Goal: Task Accomplishment & Management: Use online tool/utility

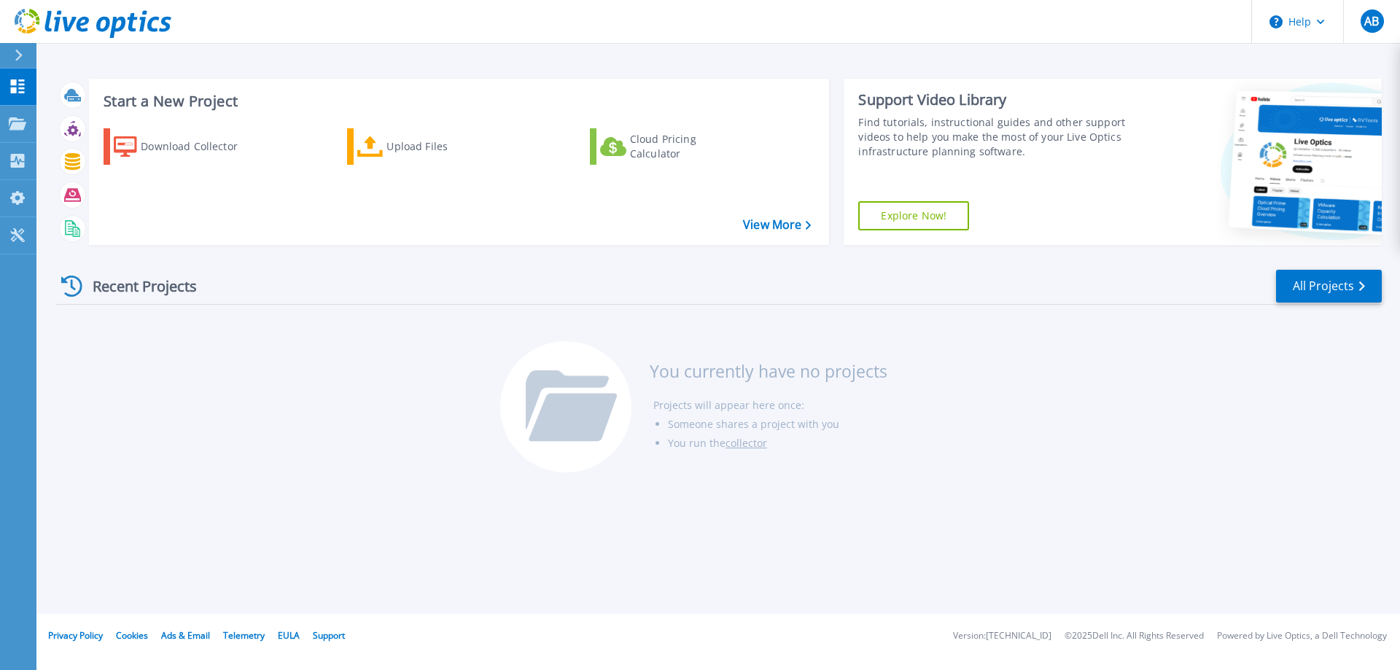
click at [575, 340] on div "Recent Projects All Projects You currently have no projects Projects will appea…" at bounding box center [719, 372] width 1326 height 230
click at [395, 152] on div "Upload Files" at bounding box center [445, 146] width 117 height 29
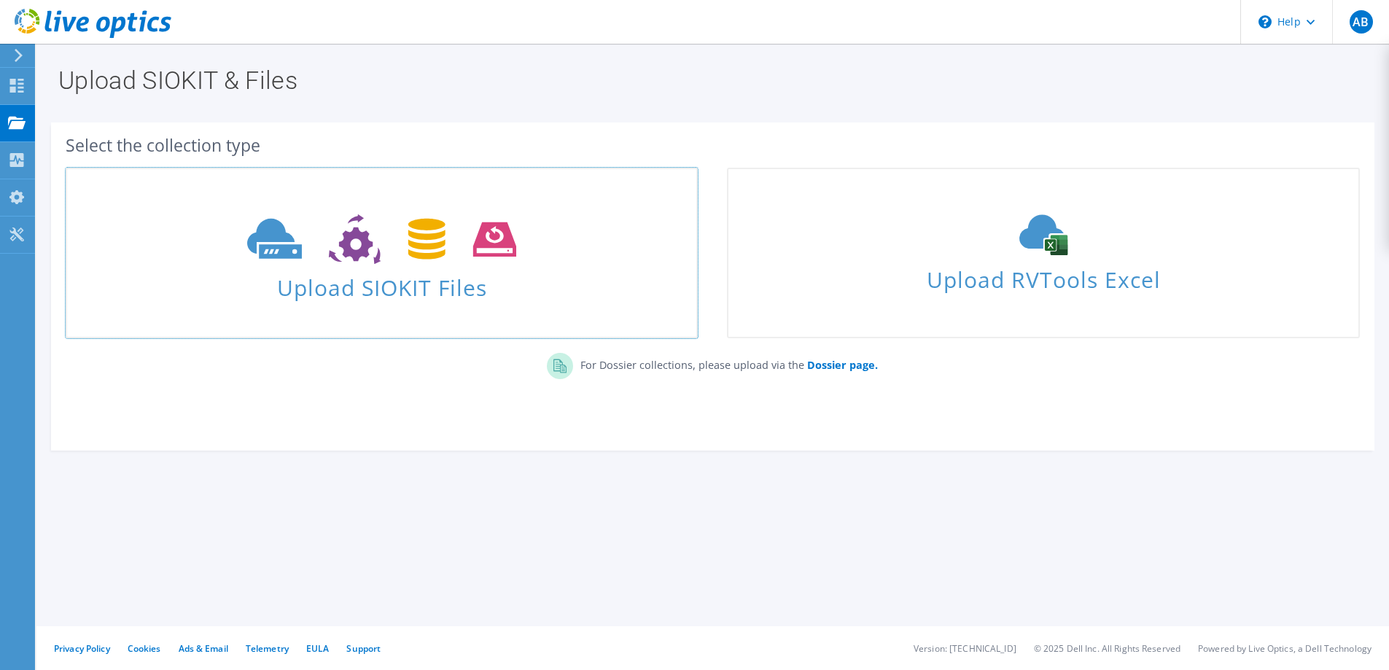
click at [431, 249] on icon at bounding box center [381, 239] width 269 height 50
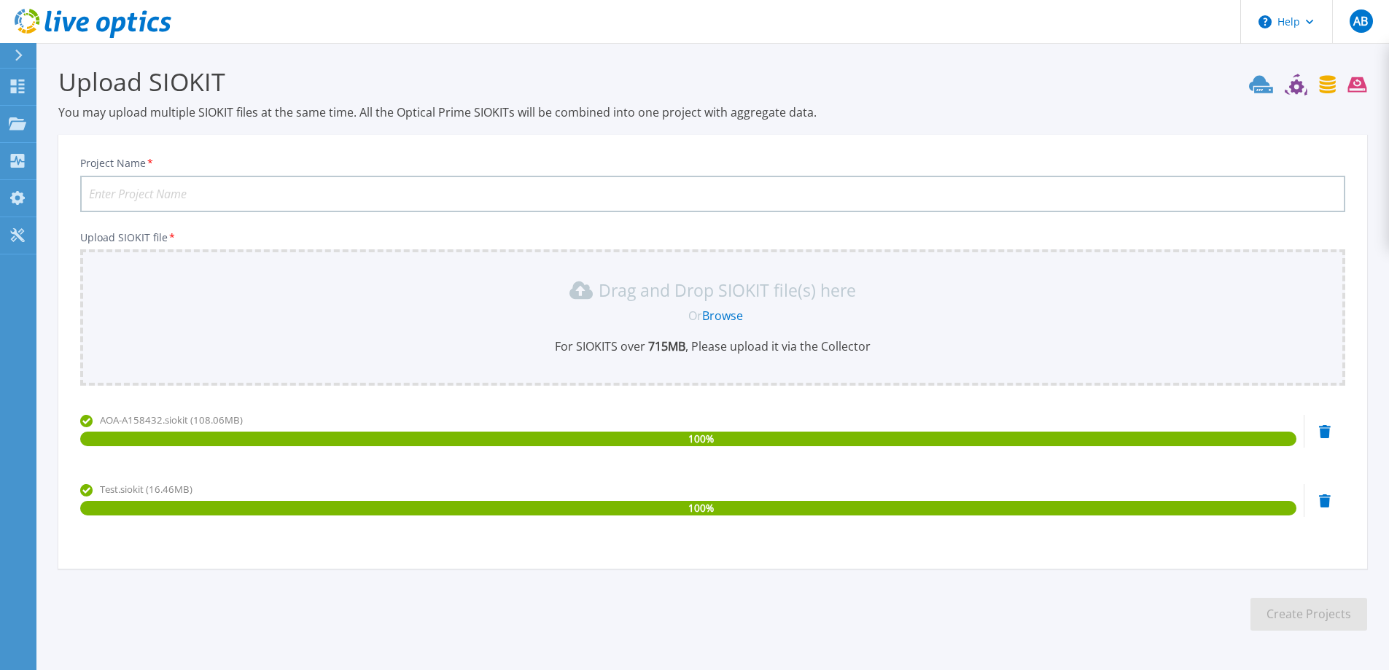
click at [189, 189] on input "Project Name *" at bounding box center [712, 194] width 1265 height 36
type input "A"
type input "apx-vcenter"
click at [1289, 613] on button "Create Projects" at bounding box center [1309, 614] width 117 height 33
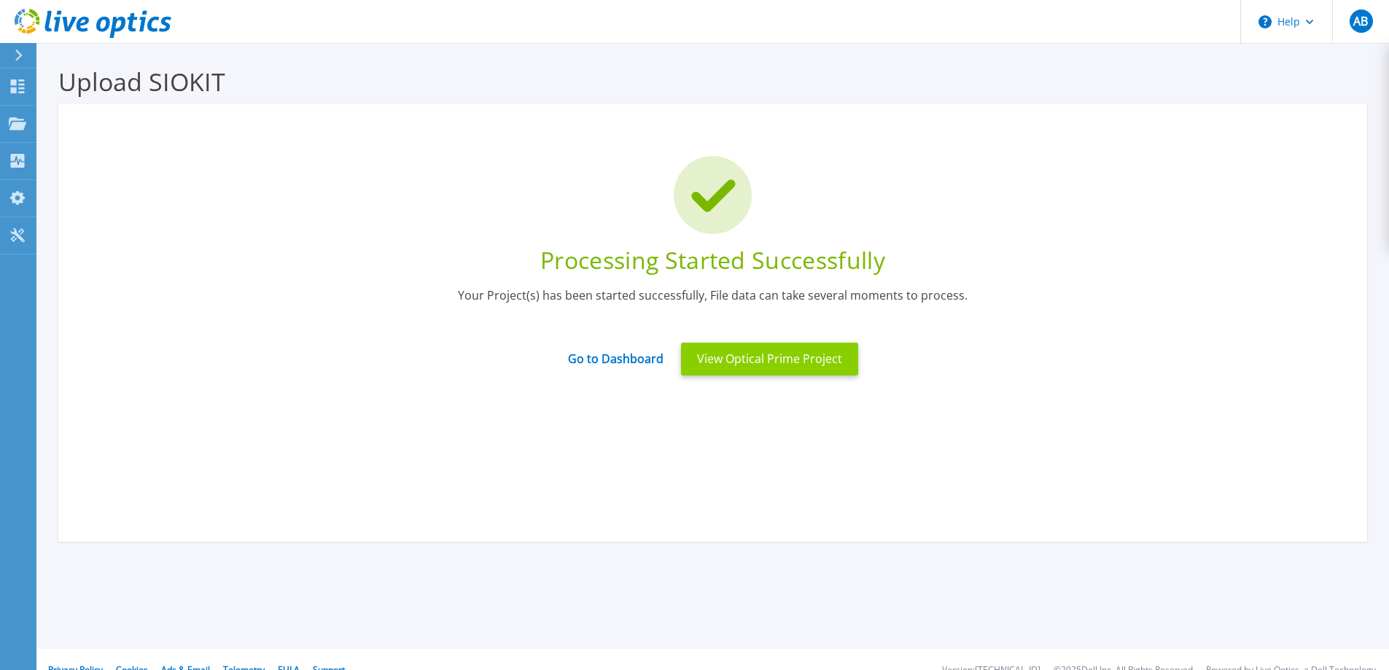
click at [721, 365] on button "View Optical Prime Project" at bounding box center [769, 359] width 177 height 33
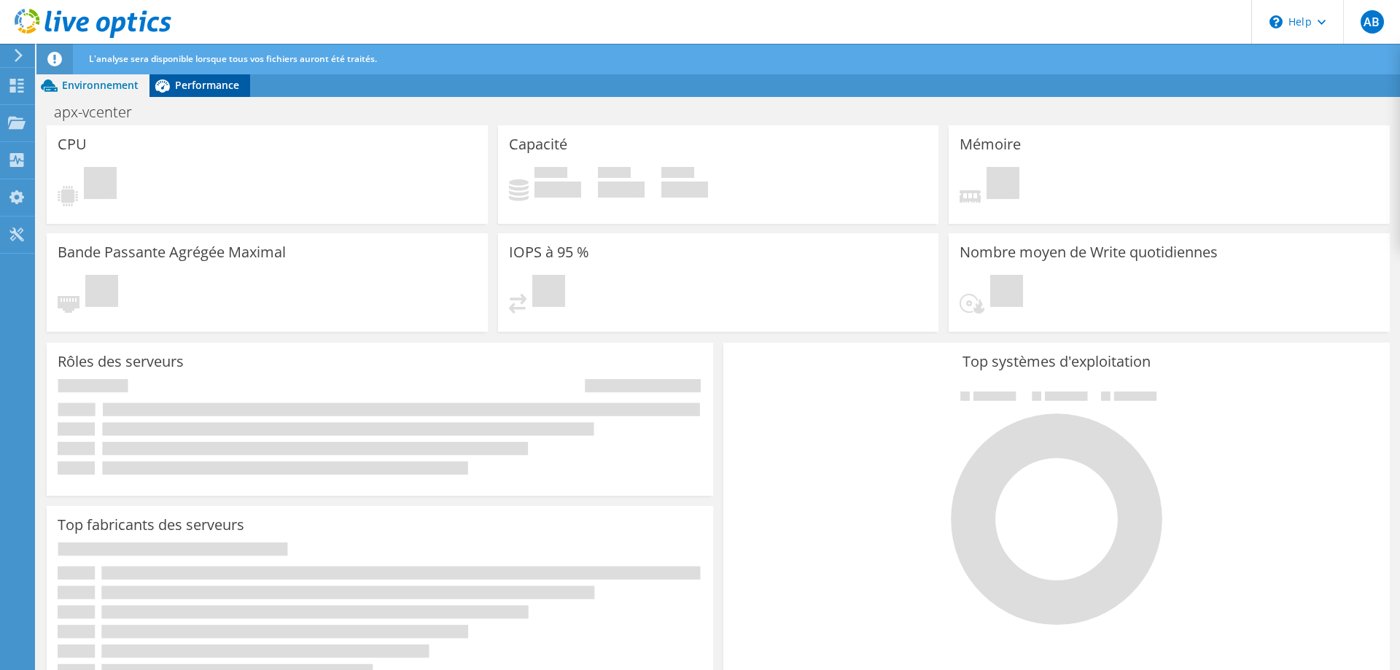
click at [176, 88] on span "Performance" at bounding box center [207, 85] width 64 height 14
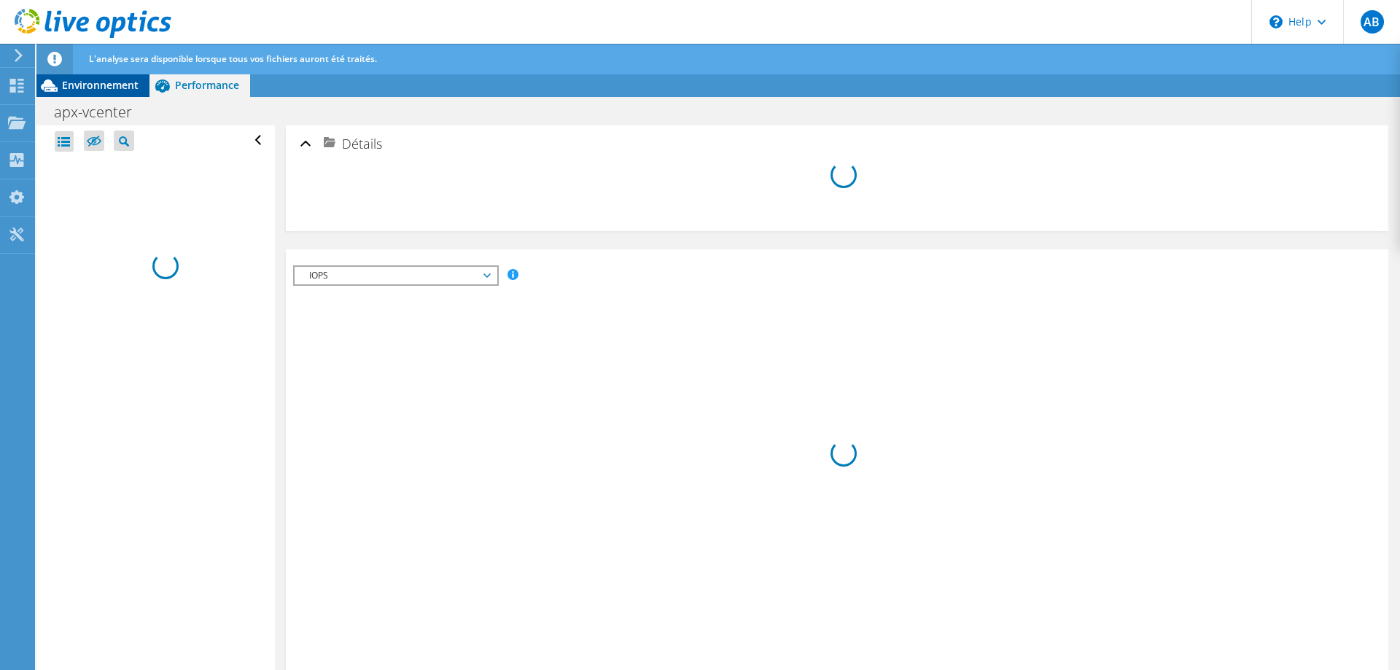
click at [85, 88] on span "Environnement" at bounding box center [100, 85] width 77 height 14
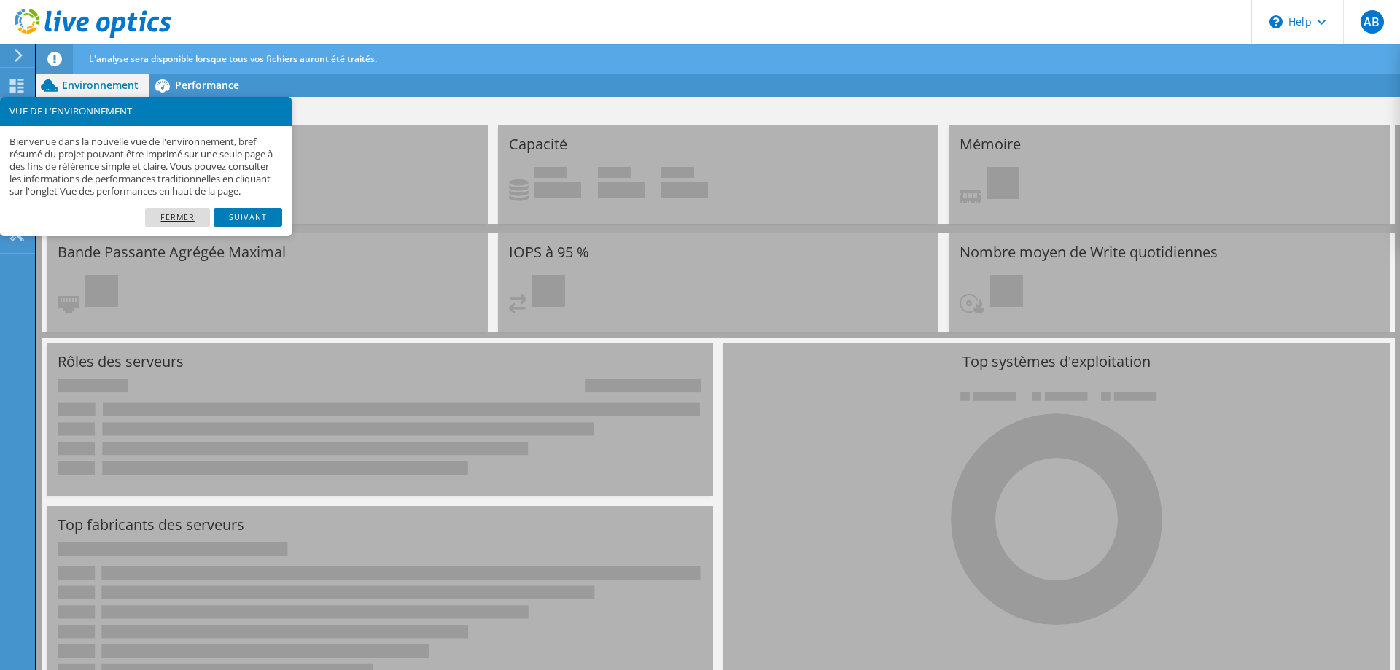
click at [192, 227] on link "Fermer" at bounding box center [177, 217] width 65 height 19
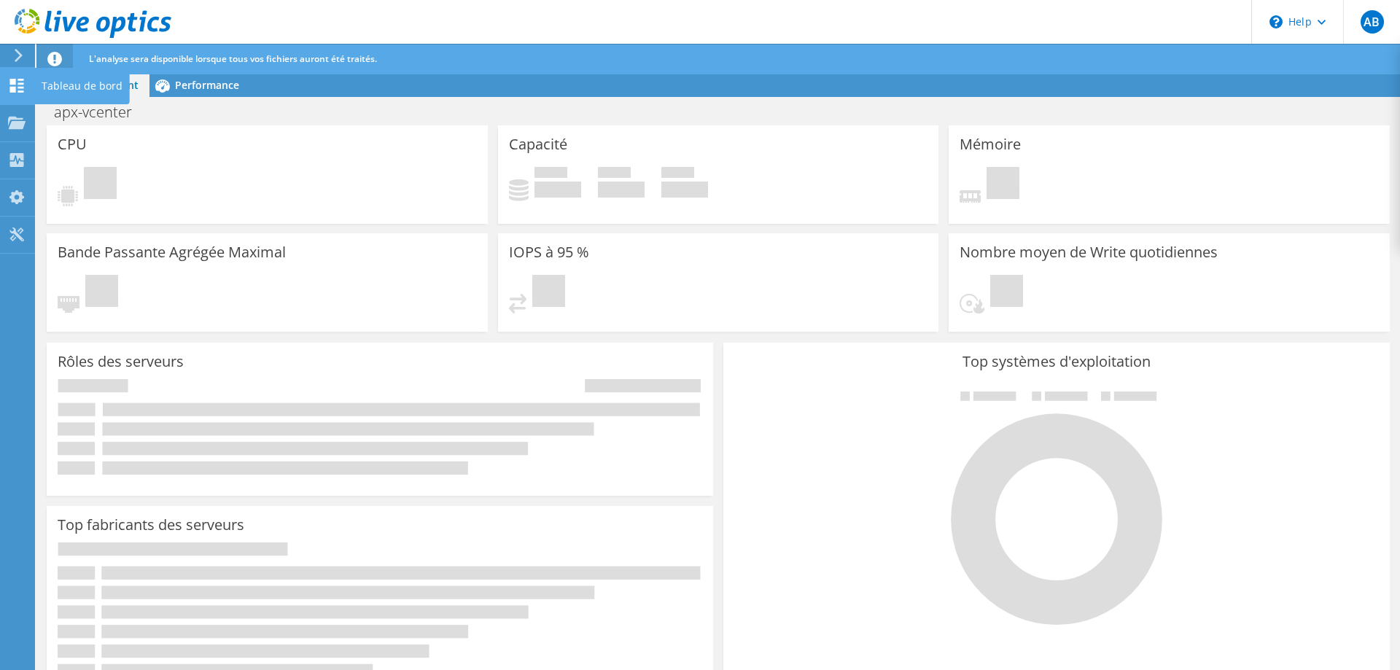
click at [54, 93] on div "Tableau de bord" at bounding box center [82, 86] width 96 height 36
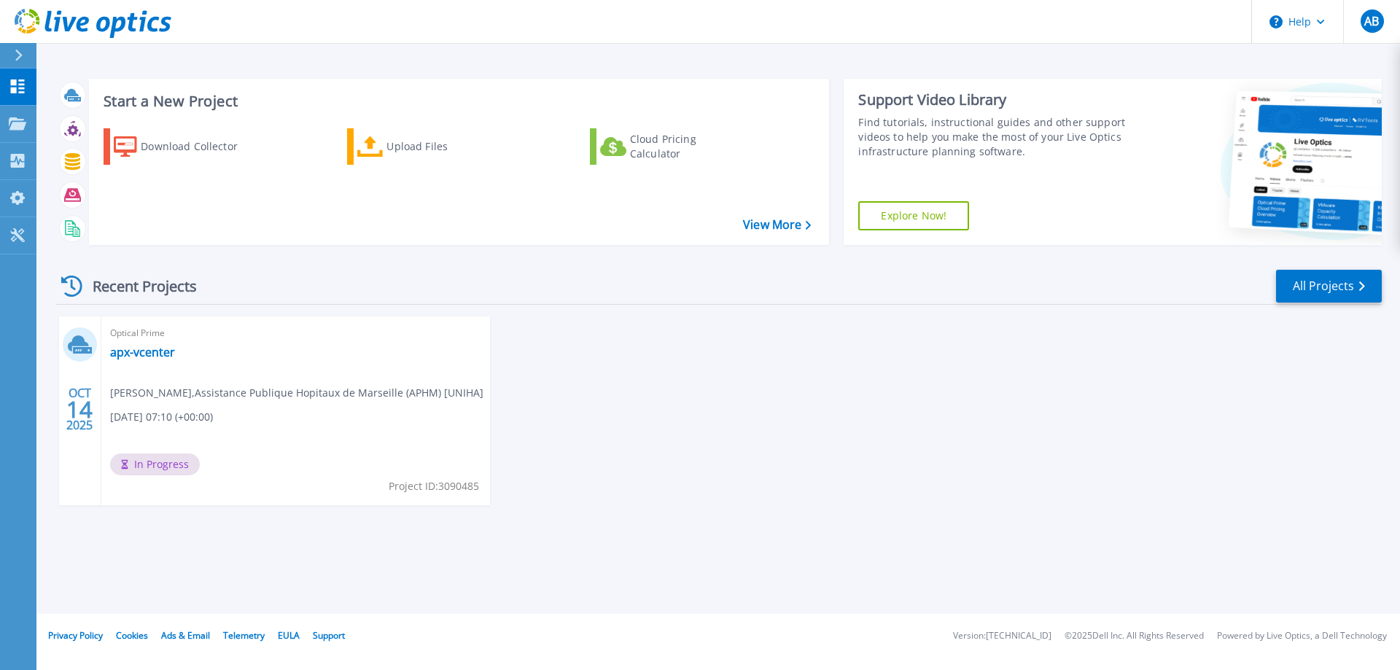
click at [944, 360] on div "[DATE] Optical Prime apx-vcenter [PERSON_NAME] , Assistance Publique Hopitaux d…" at bounding box center [713, 426] width 1338 height 218
drag, startPoint x: 1026, startPoint y: 448, endPoint x: 1035, endPoint y: 448, distance: 8.8
click at [1029, 448] on div "[DATE] Optical Prime apx-vcenter [PERSON_NAME] , Assistance Publique Hopitaux d…" at bounding box center [713, 426] width 1338 height 218
click at [216, 226] on div "Download Collector Upload Files Cloud Pricing Calculator" at bounding box center [457, 177] width 731 height 121
click at [130, 356] on link "apx-vcenter" at bounding box center [142, 352] width 65 height 15
